Goal: Find specific page/section: Find specific page/section

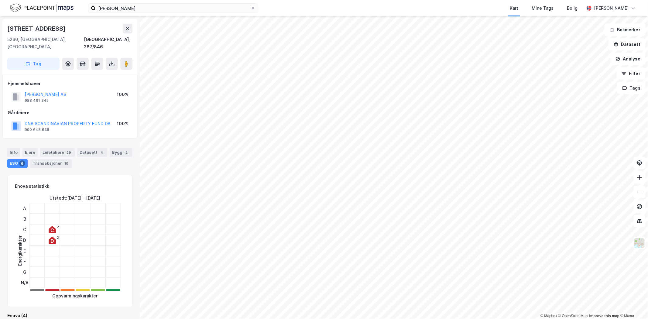
scroll to position [326, 0]
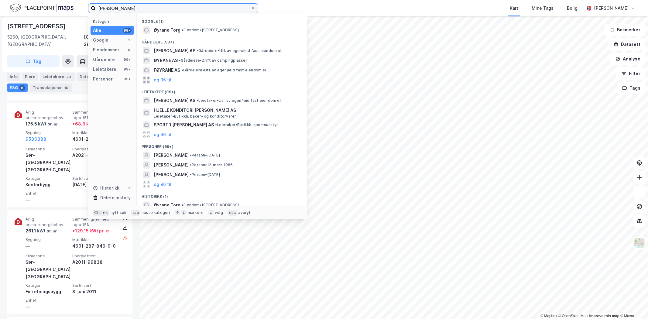
click at [127, 9] on input "[PERSON_NAME]" at bounding box center [173, 8] width 155 height 9
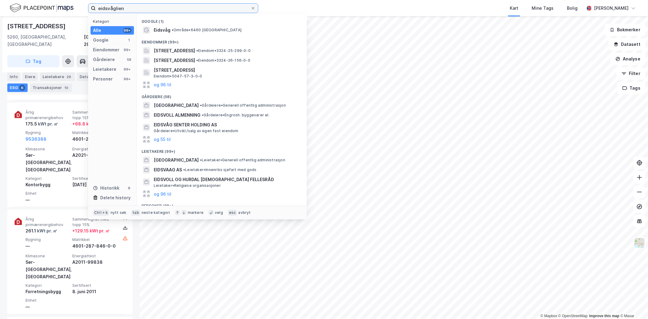
type input "eidsvåglien"
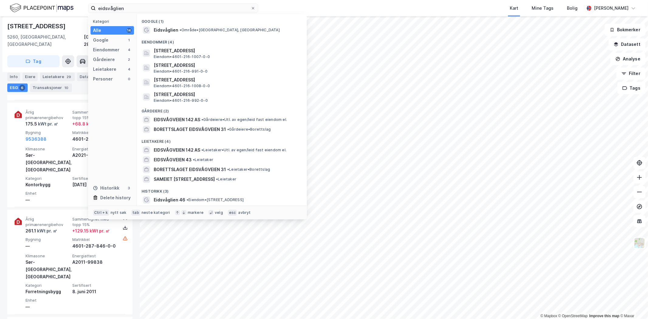
click at [165, 33] on span "Eidsvåglien" at bounding box center [166, 29] width 25 height 7
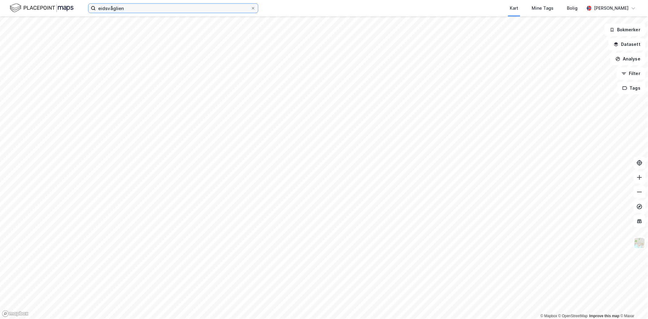
click at [141, 10] on input "eidsvåglien" at bounding box center [173, 8] width 155 height 9
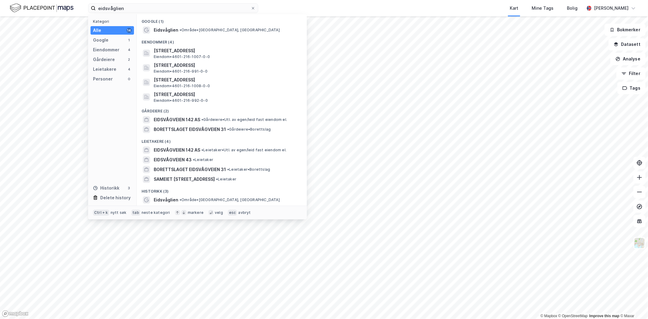
click at [166, 32] on span "Eidsvåglien" at bounding box center [166, 29] width 25 height 7
click at [126, 11] on input "eidsvåglien" at bounding box center [173, 8] width 155 height 9
click at [168, 50] on span "[STREET_ADDRESS]" at bounding box center [227, 50] width 146 height 7
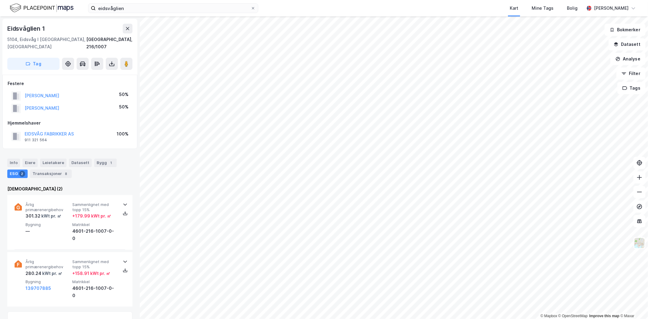
scroll to position [55, 0]
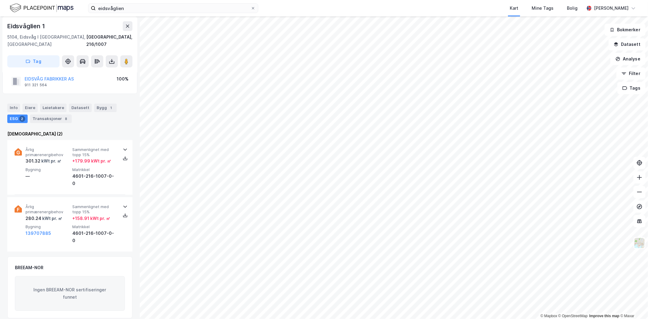
click at [641, 248] on img at bounding box center [640, 243] width 12 height 12
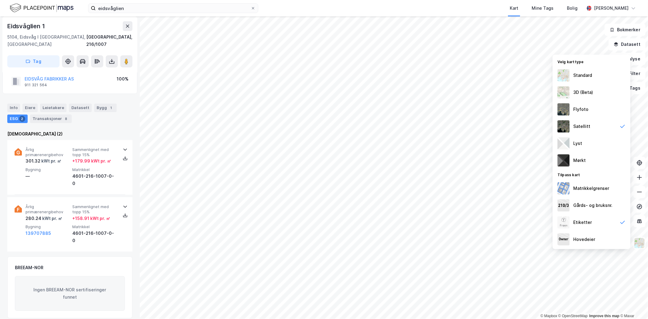
click at [576, 130] on div "Satellitt" at bounding box center [581, 126] width 17 height 7
click at [573, 108] on div "Flyfoto" at bounding box center [580, 109] width 15 height 7
